Goal: Task Accomplishment & Management: Manage account settings

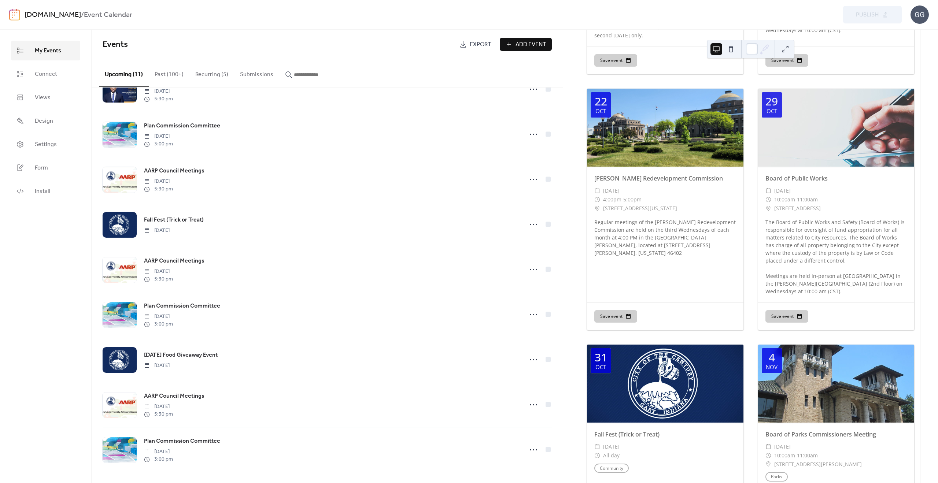
scroll to position [2199, 0]
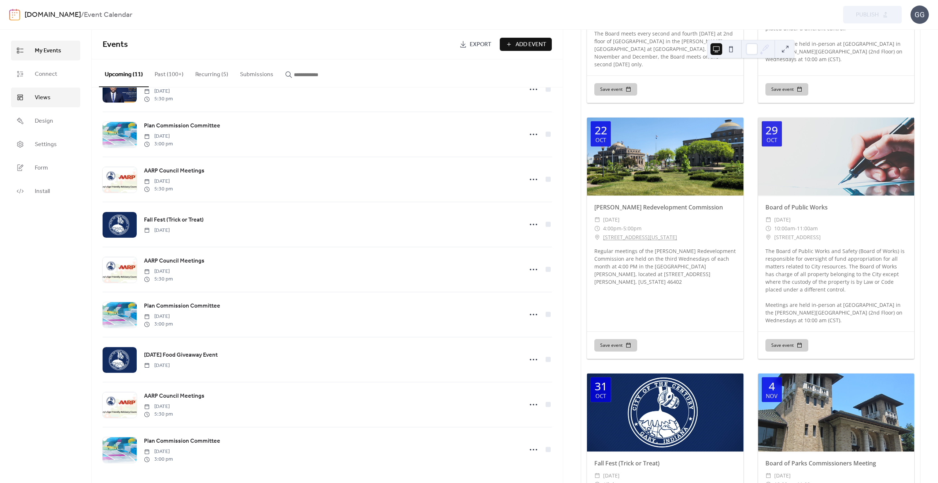
click at [43, 89] on link "Views" at bounding box center [45, 98] width 69 height 20
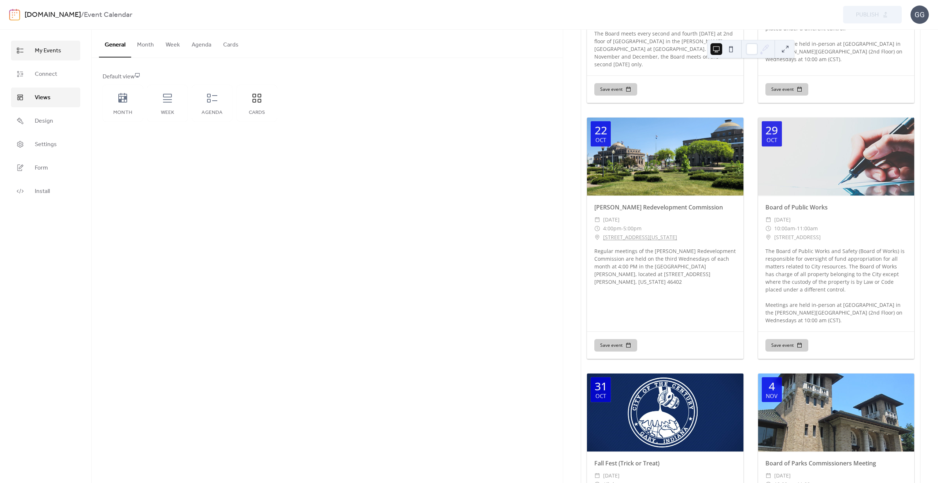
click at [47, 55] on span "My Events" at bounding box center [48, 51] width 26 height 9
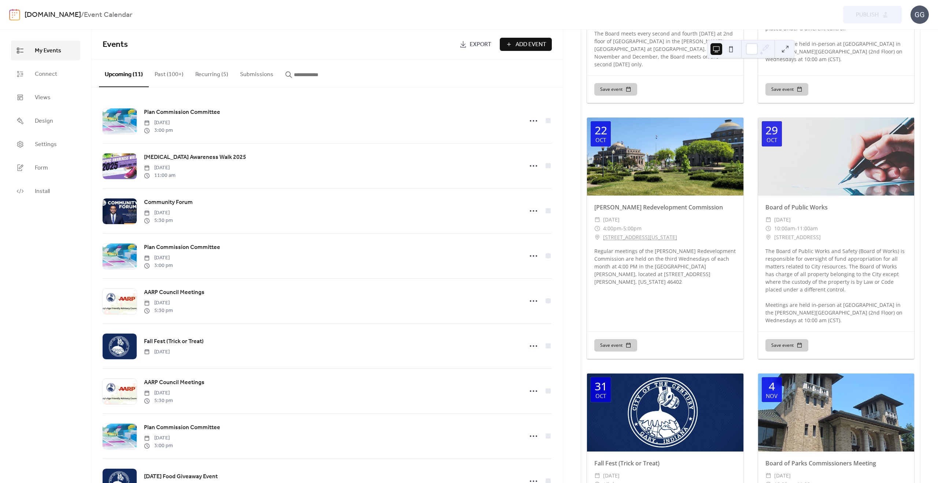
click at [165, 74] on button "Past (100+)" at bounding box center [169, 72] width 41 height 27
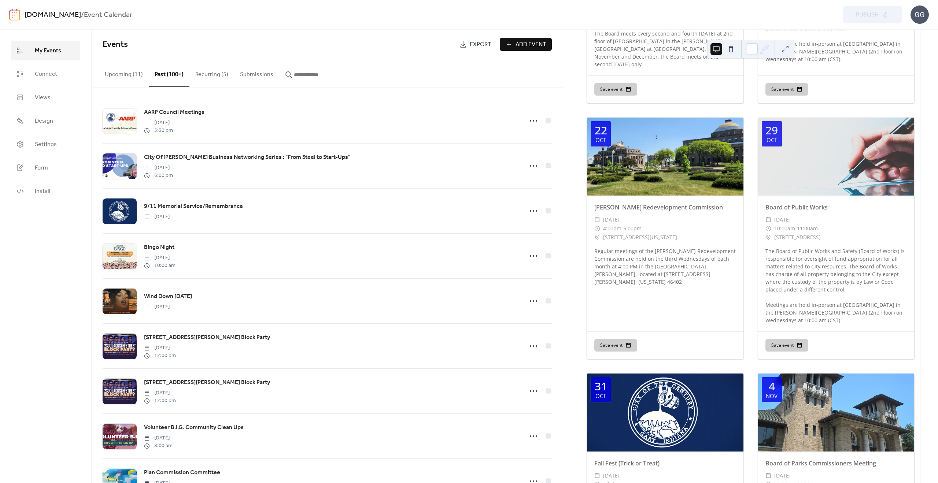
click at [119, 76] on button "Upcoming (11)" at bounding box center [124, 72] width 50 height 27
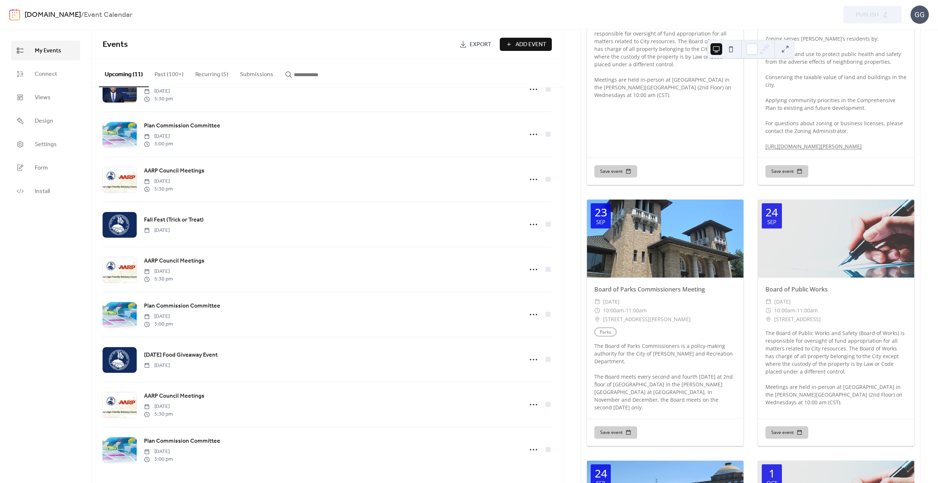
scroll to position [256, 0]
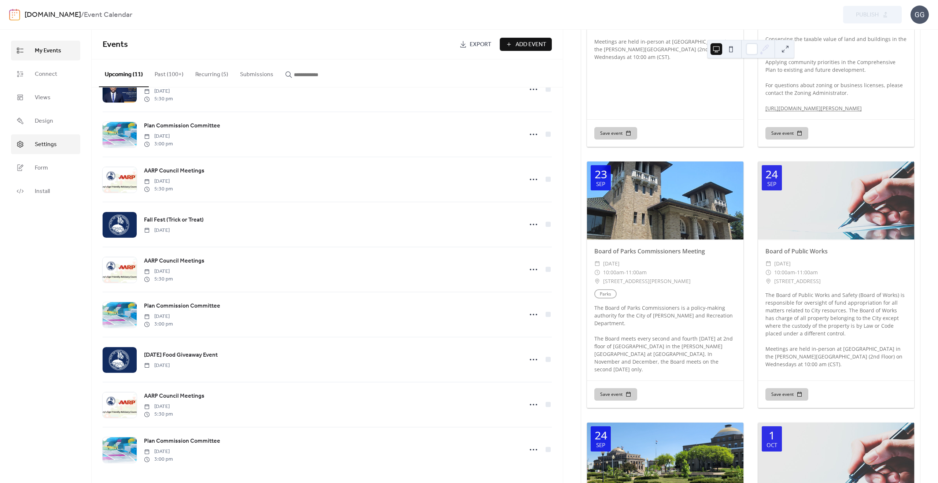
click at [39, 143] on span "Settings" at bounding box center [46, 144] width 22 height 9
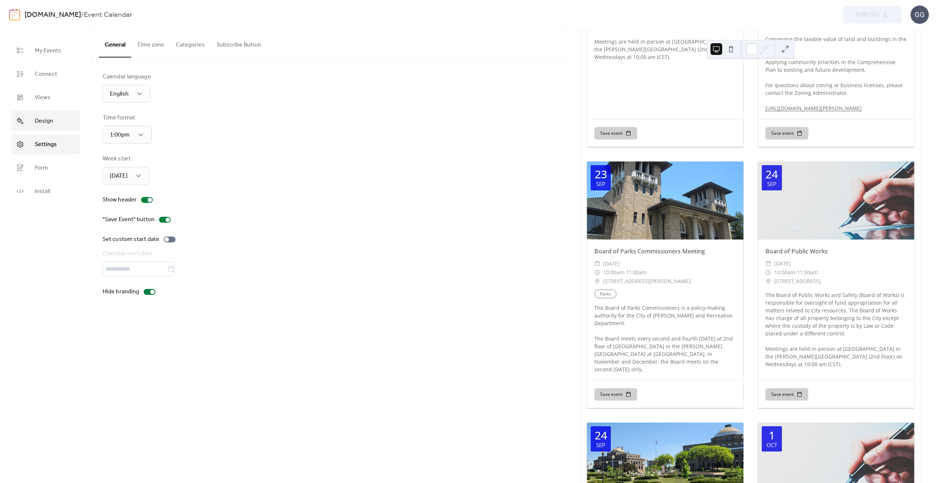
click at [42, 117] on span "Design" at bounding box center [44, 121] width 18 height 9
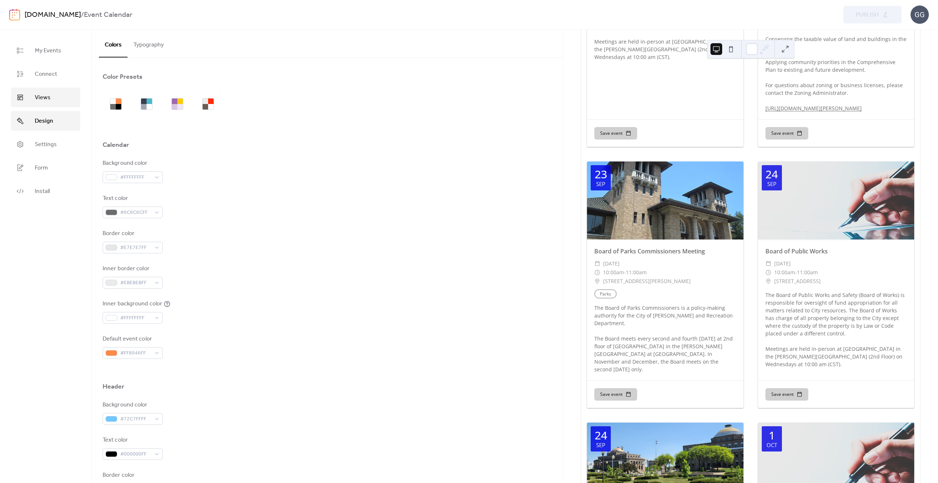
click at [44, 103] on link "Views" at bounding box center [45, 98] width 69 height 20
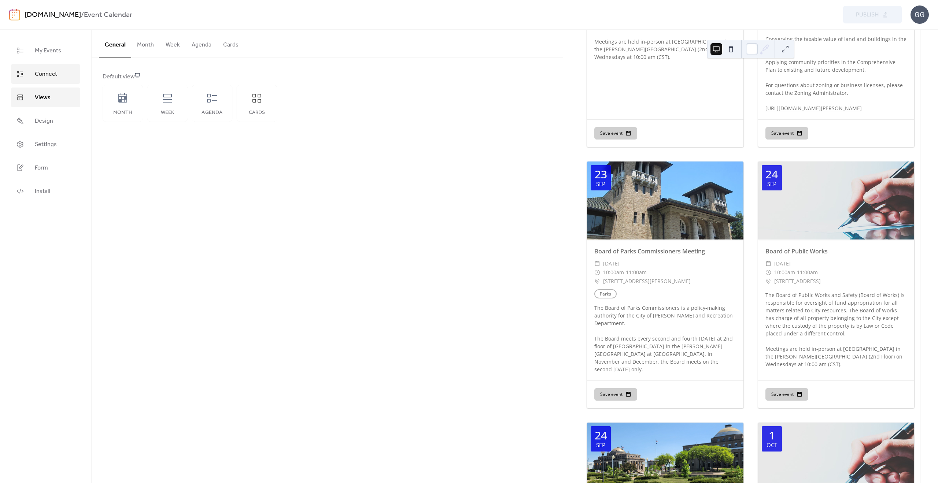
click at [46, 78] on span "Connect" at bounding box center [46, 74] width 22 height 9
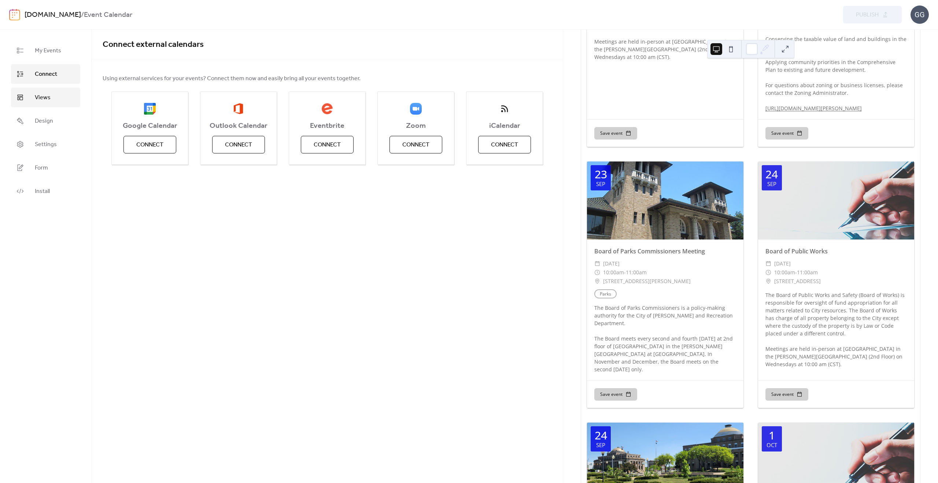
click at [44, 96] on span "Views" at bounding box center [43, 97] width 16 height 9
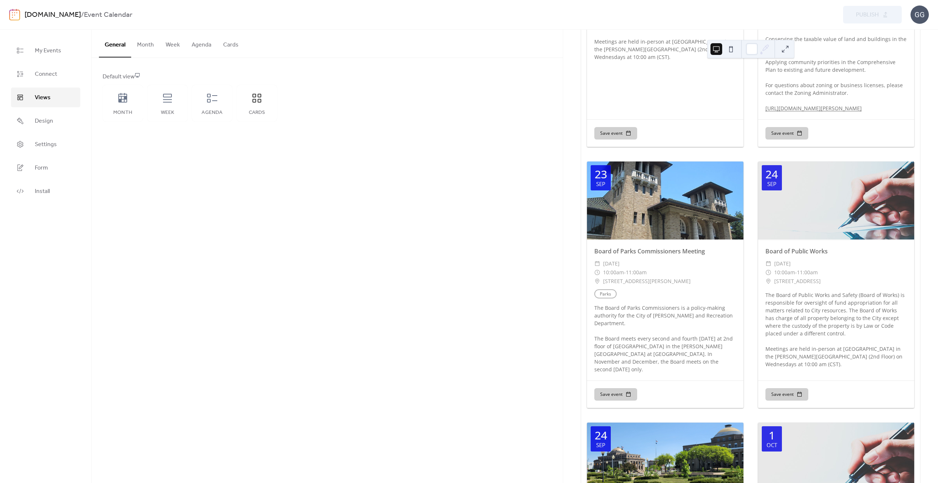
click at [195, 47] on button "Agenda" at bounding box center [202, 43] width 32 height 27
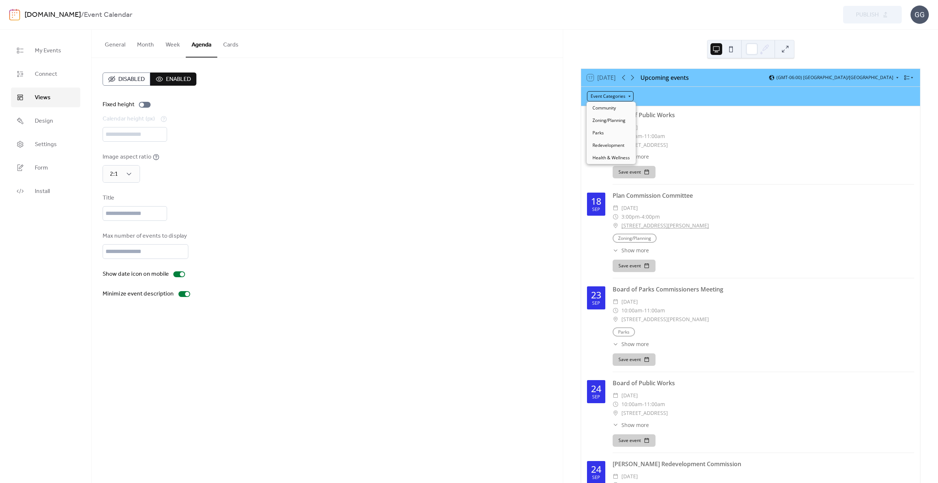
click at [618, 94] on div "Event Categories" at bounding box center [610, 96] width 47 height 10
click at [603, 111] on span "Community" at bounding box center [604, 108] width 23 height 7
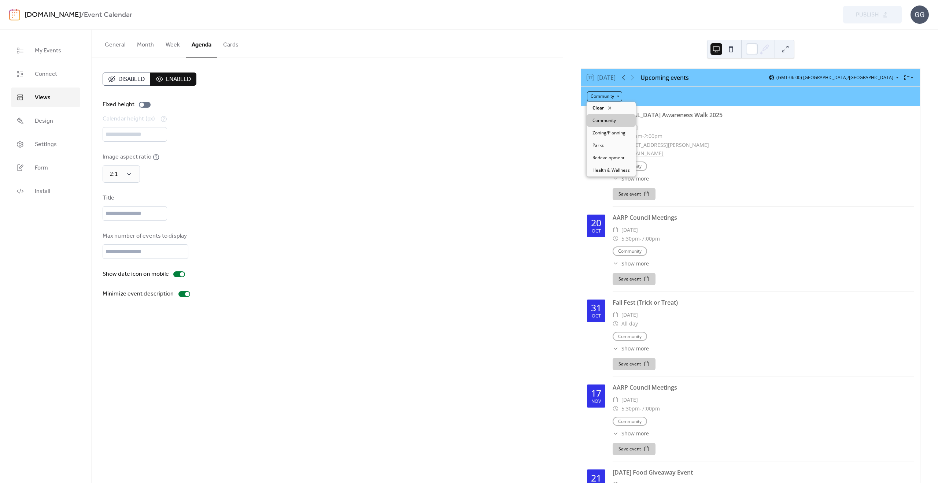
click at [613, 96] on div "Community" at bounding box center [604, 96] width 35 height 10
click at [602, 108] on span "Clear" at bounding box center [598, 108] width 11 height 7
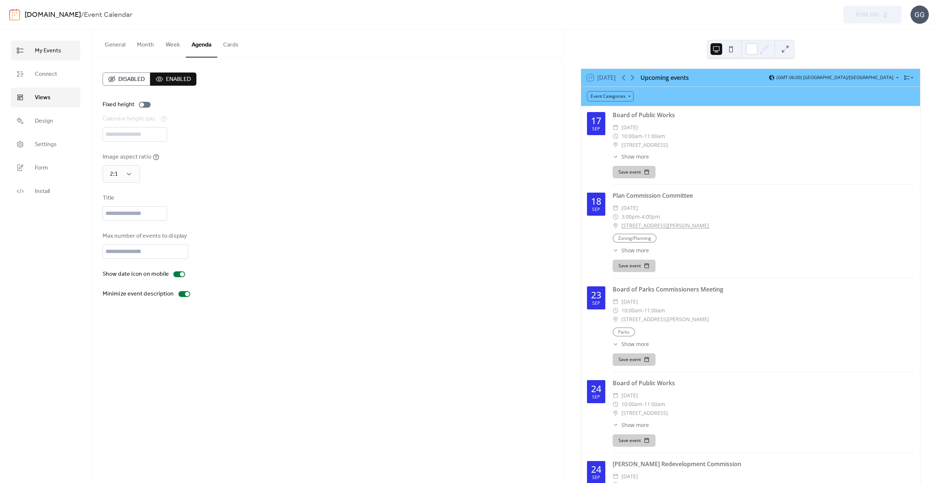
click at [37, 53] on span "My Events" at bounding box center [48, 51] width 26 height 9
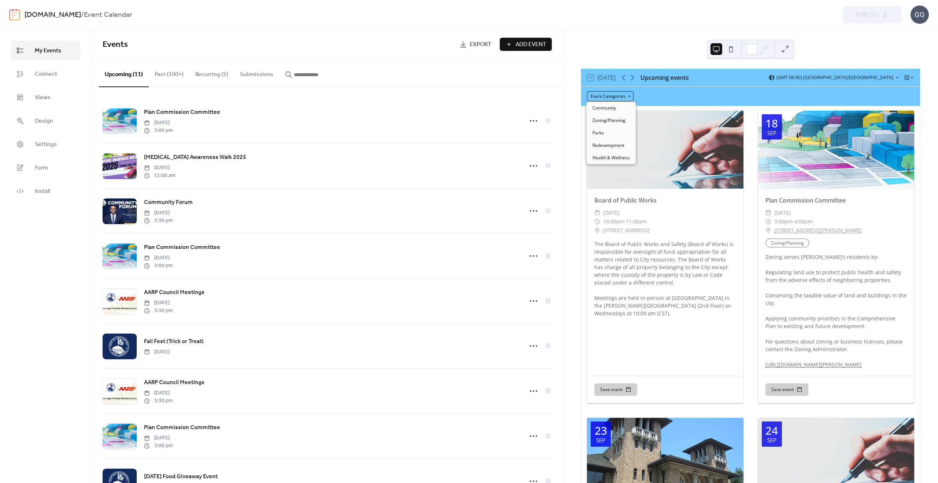
click at [610, 94] on div "Event Categories" at bounding box center [610, 96] width 47 height 10
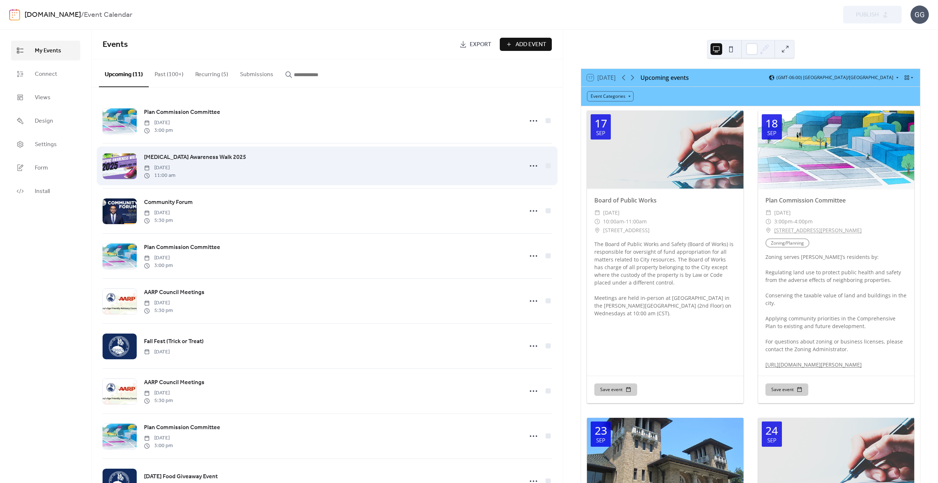
click at [242, 160] on div "Opioid Awareness Walk 2025 Saturday, October 4, 2025 11:00 am" at bounding box center [331, 166] width 375 height 26
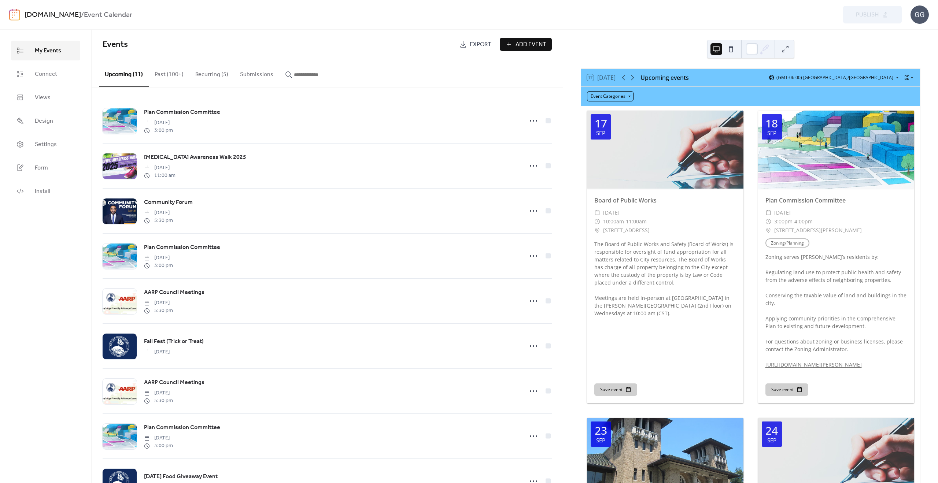
click at [612, 96] on div "Event Categories" at bounding box center [610, 96] width 47 height 10
click at [612, 107] on span "Community" at bounding box center [604, 108] width 23 height 7
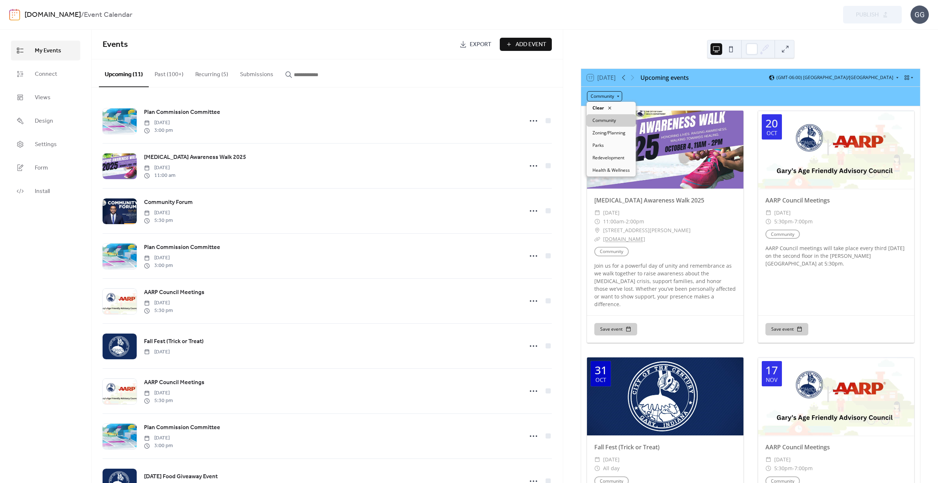
click at [615, 96] on div "Community" at bounding box center [604, 96] width 35 height 10
click at [597, 110] on span "Clear" at bounding box center [598, 108] width 11 height 7
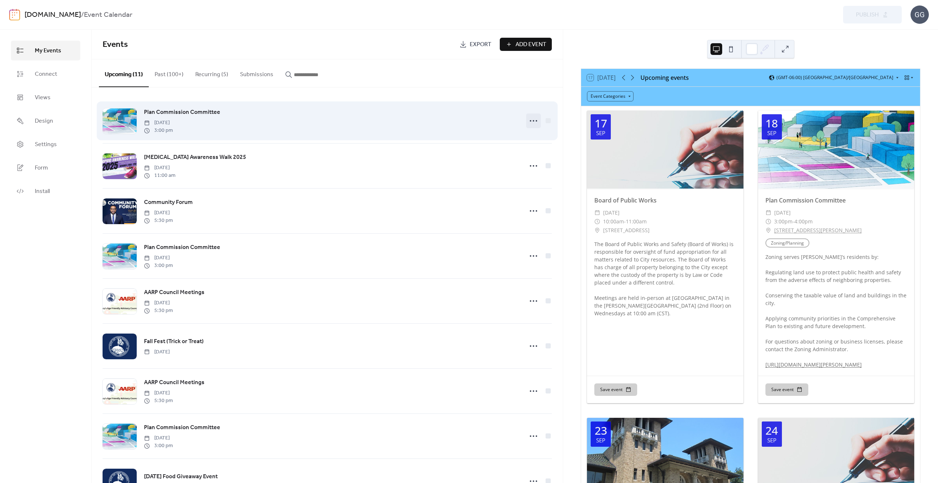
click at [531, 121] on icon at bounding box center [534, 121] width 12 height 12
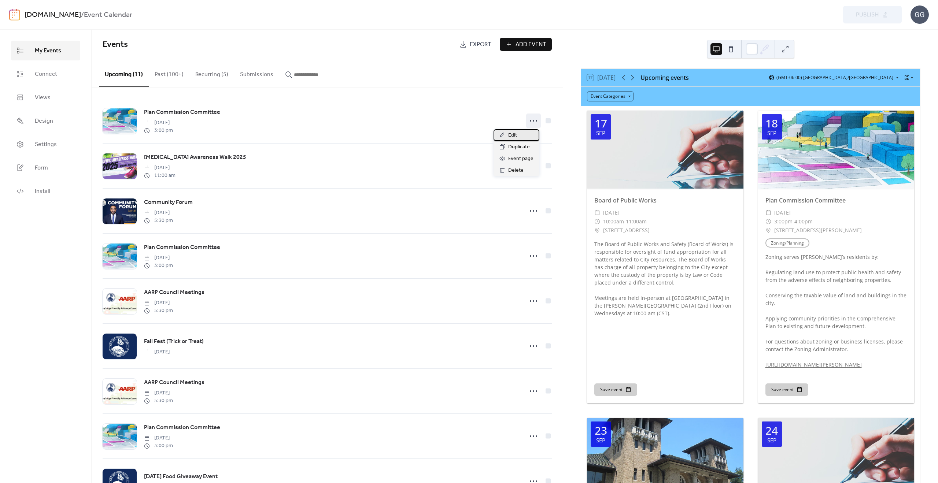
click at [511, 134] on span "Edit" at bounding box center [512, 135] width 9 height 9
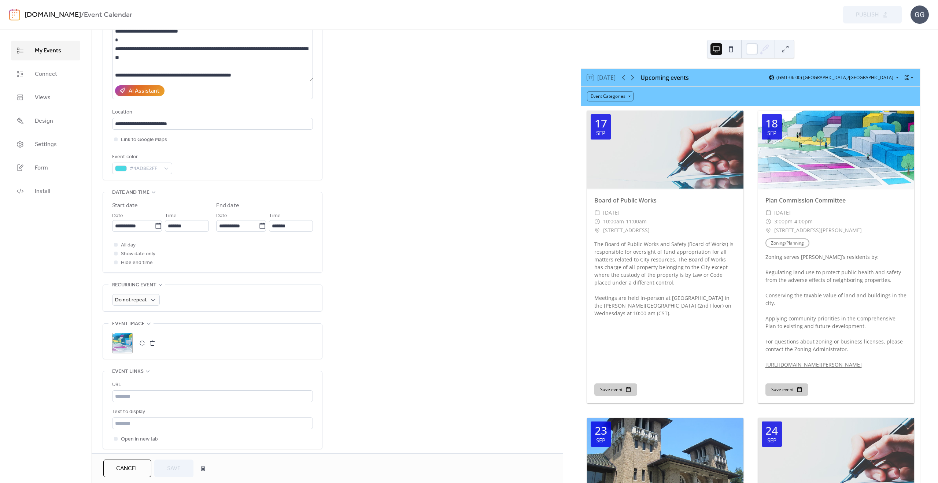
scroll to position [198, 0]
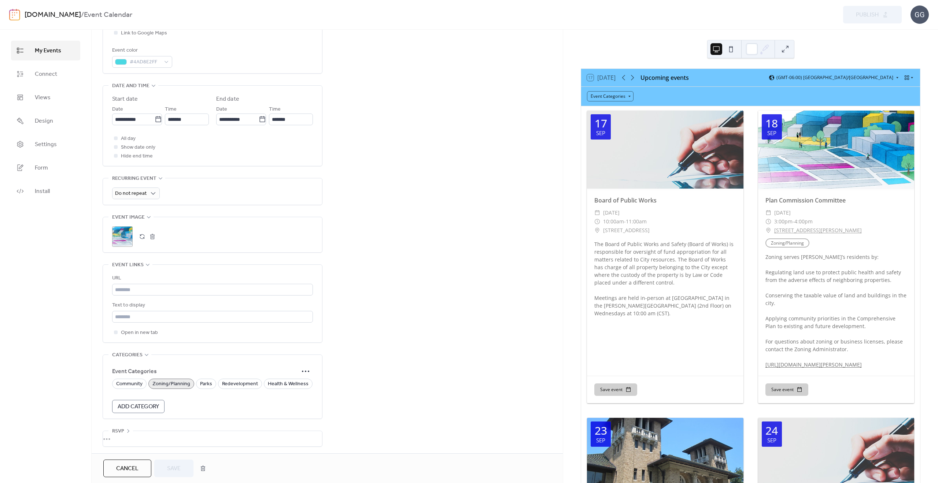
click at [144, 406] on span "Add Category" at bounding box center [138, 407] width 41 height 9
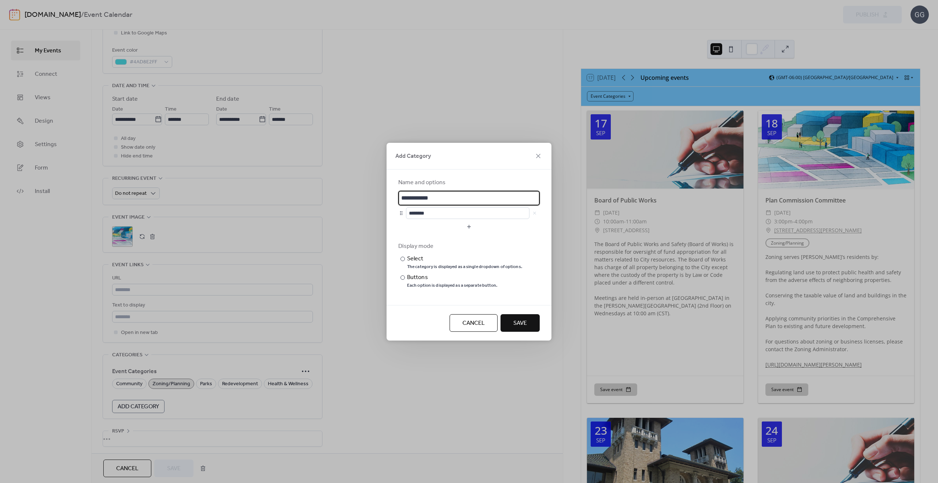
click at [533, 156] on div "Add Category" at bounding box center [469, 156] width 165 height 27
click at [544, 155] on div "Add Category" at bounding box center [469, 156] width 165 height 27
click at [539, 154] on icon at bounding box center [538, 156] width 9 height 9
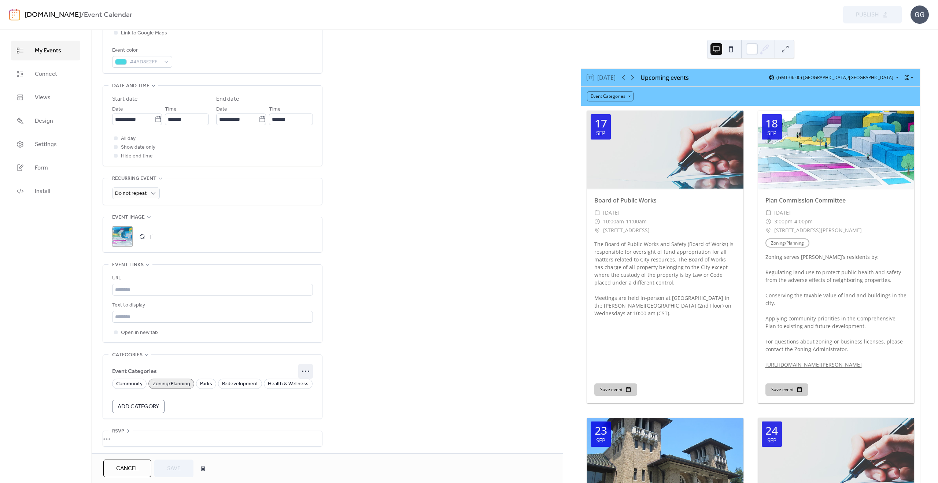
click at [308, 370] on icon at bounding box center [306, 372] width 12 height 12
click at [296, 387] on span "Edit" at bounding box center [296, 384] width 9 height 9
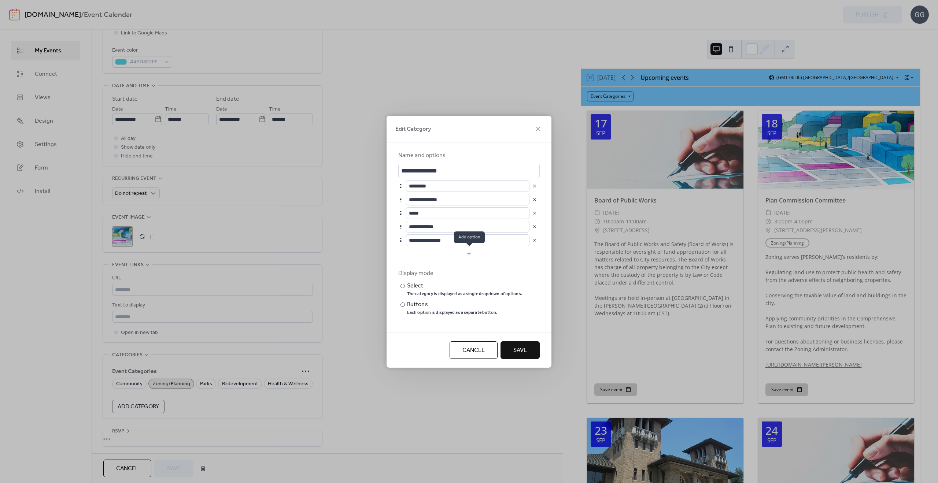
click at [461, 249] on button "button" at bounding box center [468, 254] width 141 height 12
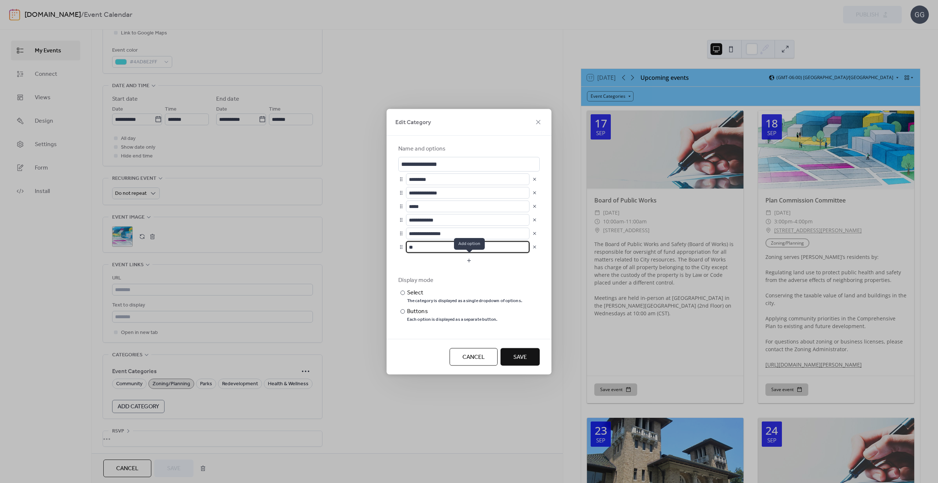
type input "*"
type input "**********"
click at [520, 359] on span "Save" at bounding box center [520, 357] width 14 height 9
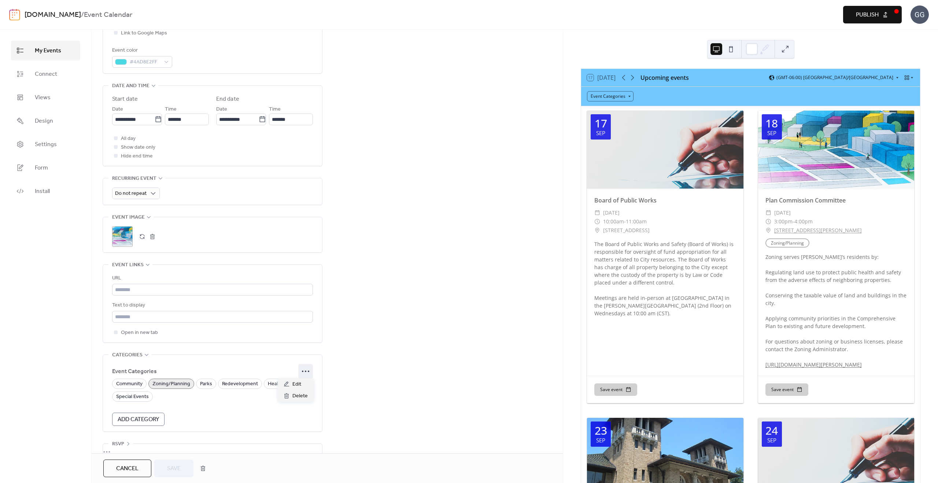
click at [307, 370] on icon at bounding box center [306, 372] width 12 height 12
click at [295, 386] on span "Edit" at bounding box center [296, 384] width 9 height 9
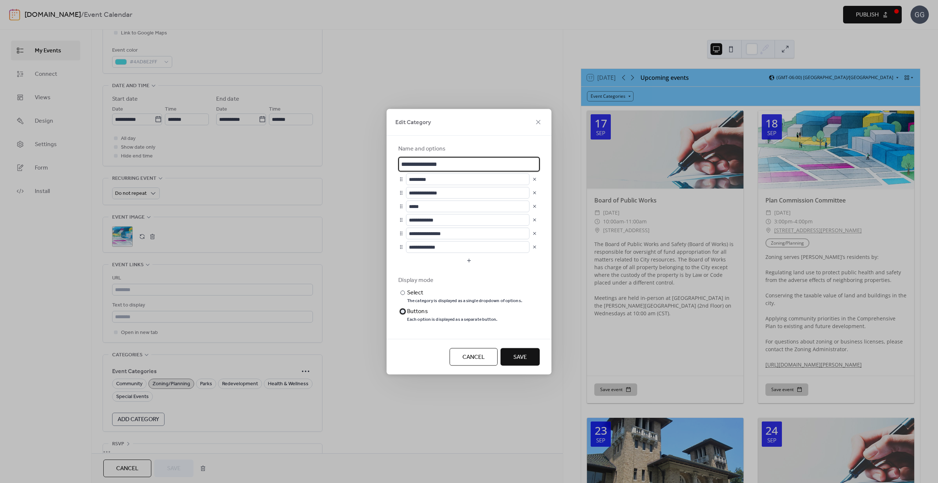
click at [401, 311] on div at bounding box center [403, 311] width 4 height 4
click at [522, 357] on span "Save" at bounding box center [520, 357] width 14 height 9
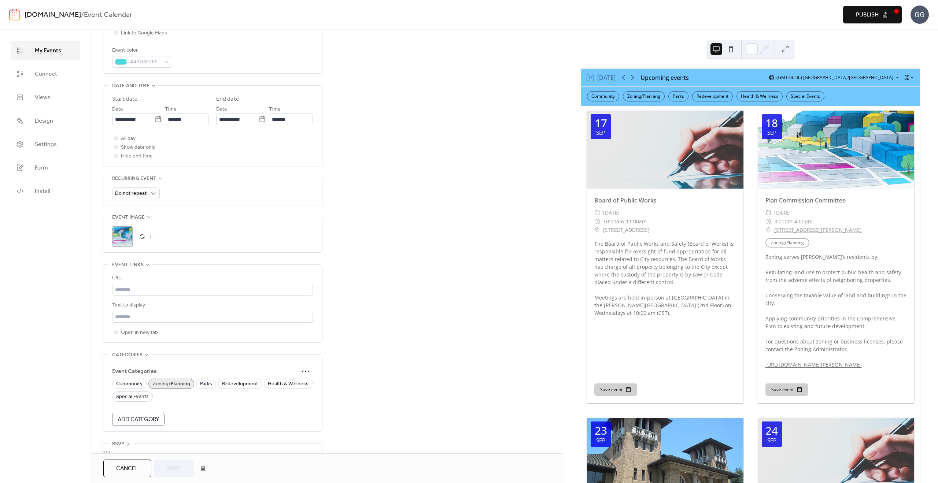
click at [867, 14] on span "Publish" at bounding box center [867, 15] width 23 height 9
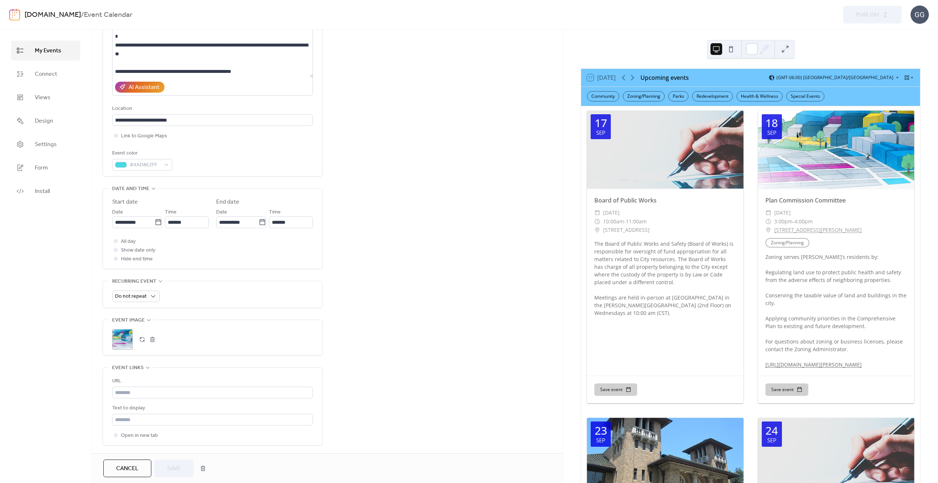
scroll to position [0, 0]
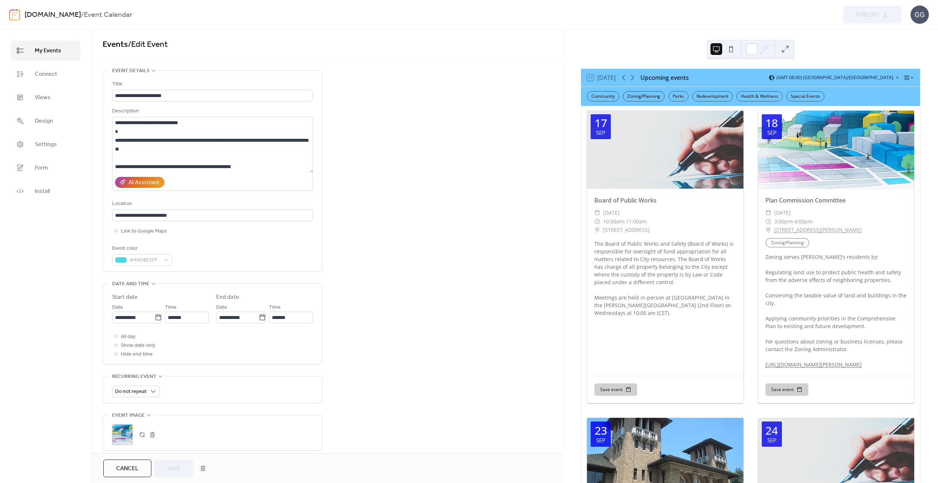
click at [919, 8] on div "GG" at bounding box center [920, 14] width 18 height 18
click at [912, 59] on div "Sign out" at bounding box center [909, 65] width 41 height 15
